Goal: Information Seeking & Learning: Find specific fact

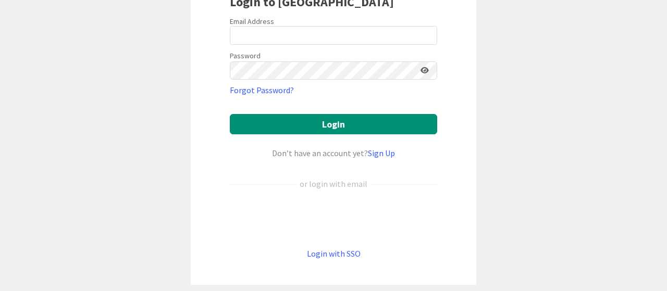
scroll to position [105, 0]
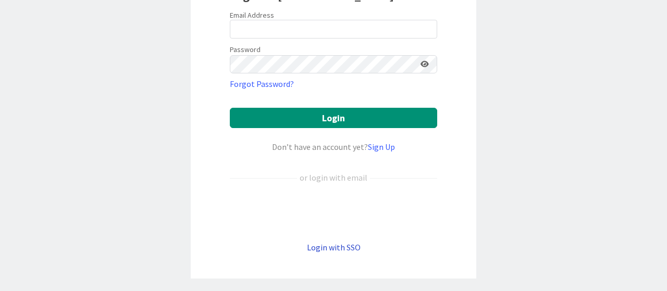
click at [321, 243] on link "Login with SSO" at bounding box center [334, 247] width 54 height 10
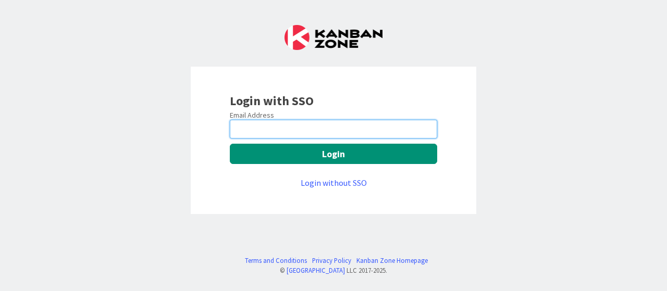
click at [266, 126] on input "email" at bounding box center [334, 129] width 208 height 19
type input "[EMAIL_ADDRESS][DOMAIN_NAME]"
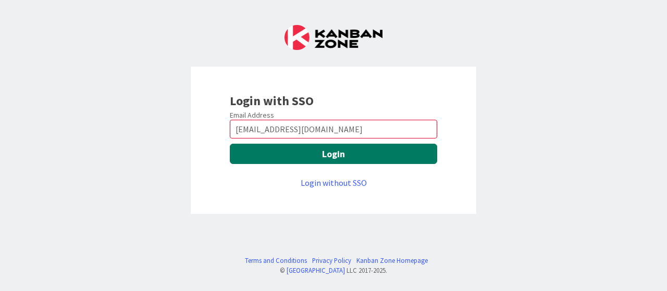
click at [297, 155] on button "Login" at bounding box center [334, 154] width 208 height 20
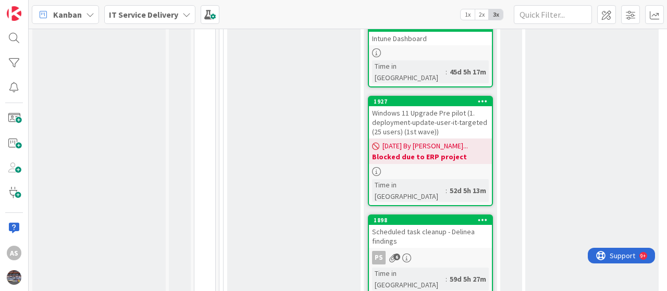
scroll to position [1326, 0]
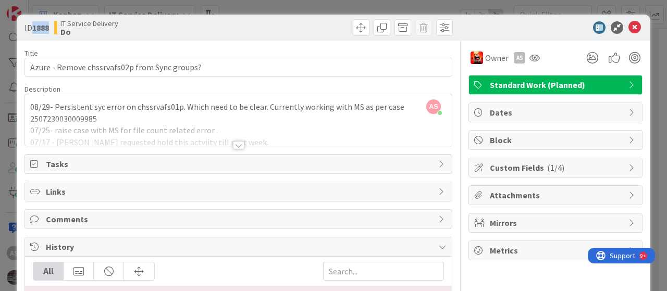
drag, startPoint x: 33, startPoint y: 27, endPoint x: 60, endPoint y: 25, distance: 27.2
click at [60, 25] on div "ID 1888 IT Service Delivery Do" at bounding box center [131, 27] width 212 height 17
copy b "1888"
click at [54, 26] on div "ID 1888 IT Service Delivery Do" at bounding box center [131, 27] width 212 height 17
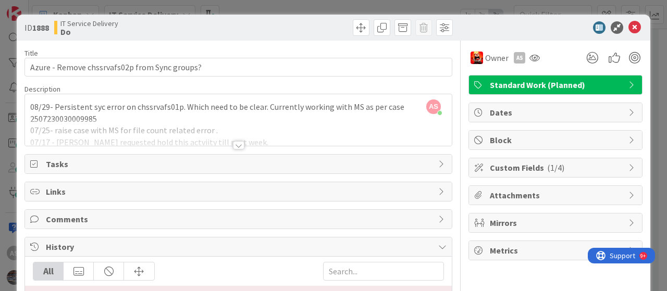
click at [44, 28] on b "1888" at bounding box center [40, 27] width 17 height 10
copy b "1888"
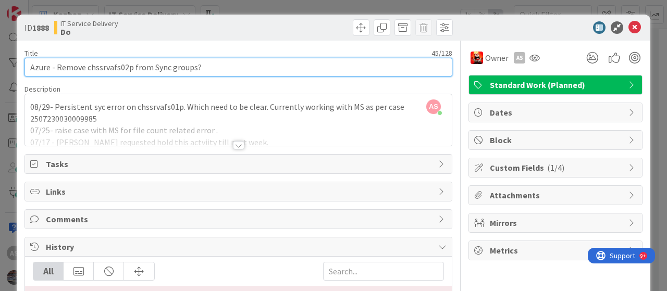
drag, startPoint x: 199, startPoint y: 66, endPoint x: 56, endPoint y: 68, distance: 142.3
click at [56, 68] on input "Azure - Remove chssrvafs02p from Sync groups?" at bounding box center [239, 67] width 428 height 19
click at [88, 66] on input "Azure - Remove chssrvafs02p from Sync groups?" at bounding box center [239, 67] width 428 height 19
drag, startPoint x: 84, startPoint y: 66, endPoint x: 209, endPoint y: 63, distance: 124.7
click at [209, 63] on input "Azure - Remove chssrvafs02p from Sync groups?" at bounding box center [239, 67] width 428 height 19
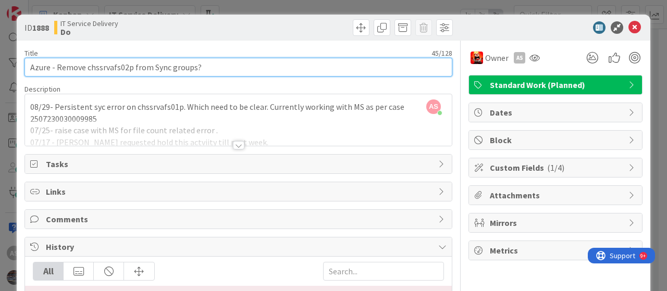
click at [205, 67] on input "Azure - Remove chssrvafs02p from Sync groups?" at bounding box center [239, 67] width 428 height 19
drag, startPoint x: 205, startPoint y: 67, endPoint x: 64, endPoint y: 62, distance: 141.4
click at [64, 62] on input "Azure - Remove chssrvafs02p from Sync groups?" at bounding box center [239, 67] width 428 height 19
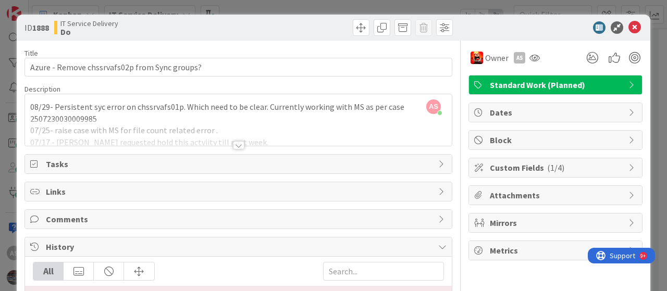
click at [152, 105] on div "AS Abubakkar Sithick joined 3 m ago 08/29- Persistent syc error on chssrvafs01p…" at bounding box center [238, 120] width 427 height 52
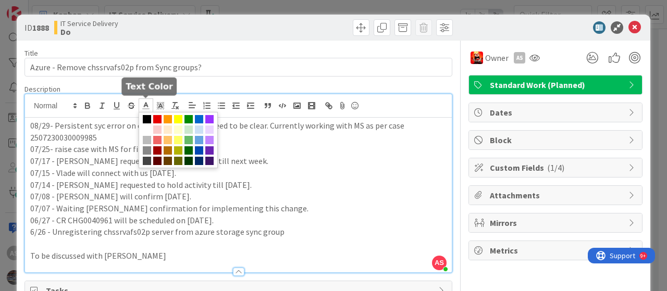
click at [152, 105] on span at bounding box center [146, 106] width 15 height 14
click at [125, 123] on p "08/29- Persistent syc error on chssrvafs01p. Which need to be clear. Currently …" at bounding box center [238, 131] width 417 height 23
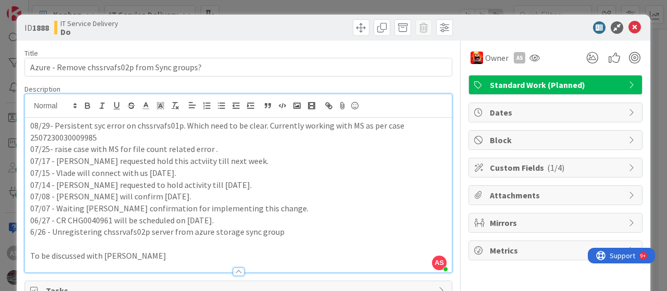
click at [144, 127] on p "08/29- Persistent syc error on chssrvafs01p. Which need to be clear. Currently …" at bounding box center [238, 131] width 417 height 23
copy p "chssrvafs01p"
click at [97, 124] on p "08/29- Persistent syc error on chssrvafs01p. Which need to be clear. Currently …" at bounding box center [238, 131] width 417 height 23
drag, startPoint x: 54, startPoint y: 123, endPoint x: 125, endPoint y: 125, distance: 70.9
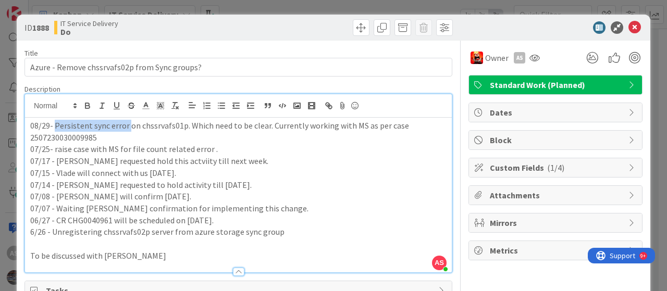
click at [125, 125] on p "08/29- Persistent sync error on chssrvafs01p. Which need to be clear. Currently…" at bounding box center [238, 131] width 417 height 23
copy p "Persistent sync error"
